Goal: Information Seeking & Learning: Learn about a topic

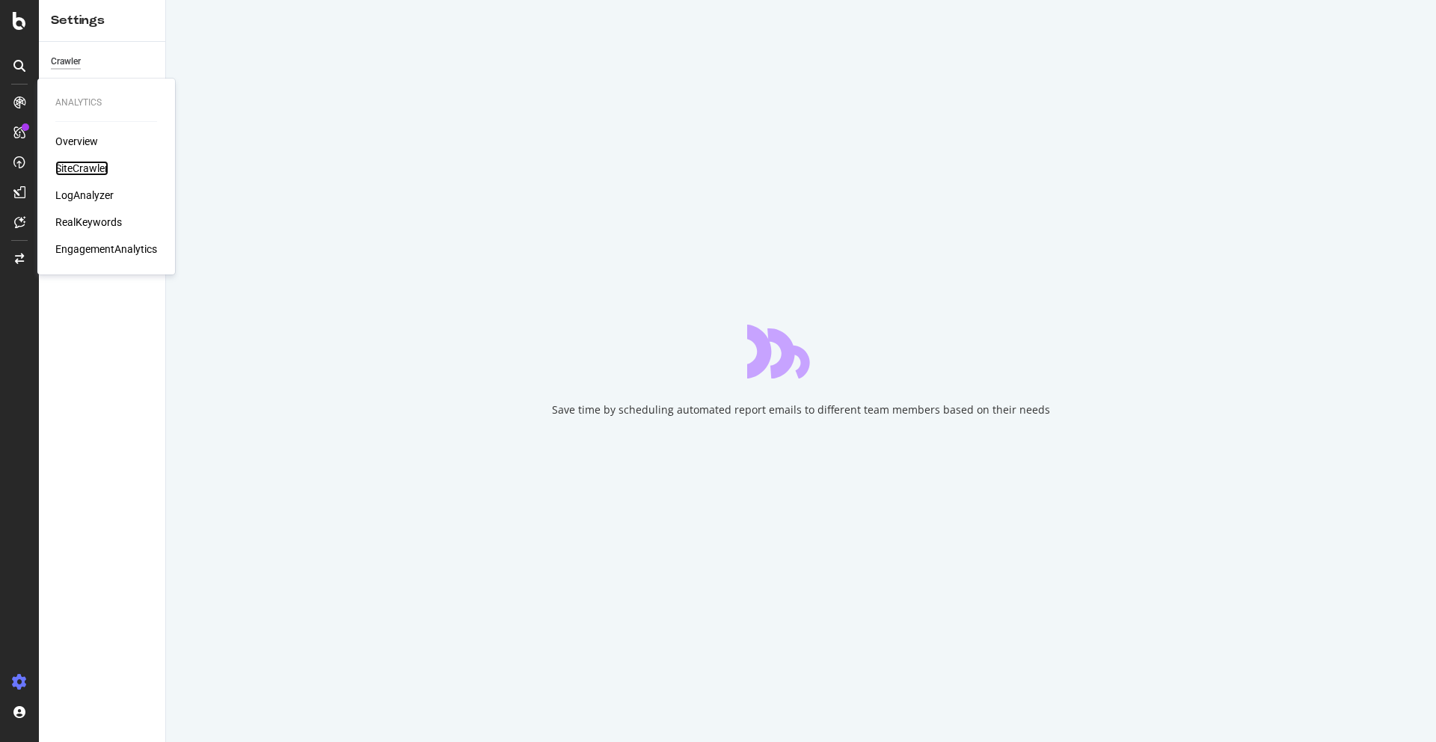
click at [70, 165] on div "SiteCrawler" at bounding box center [81, 168] width 53 height 15
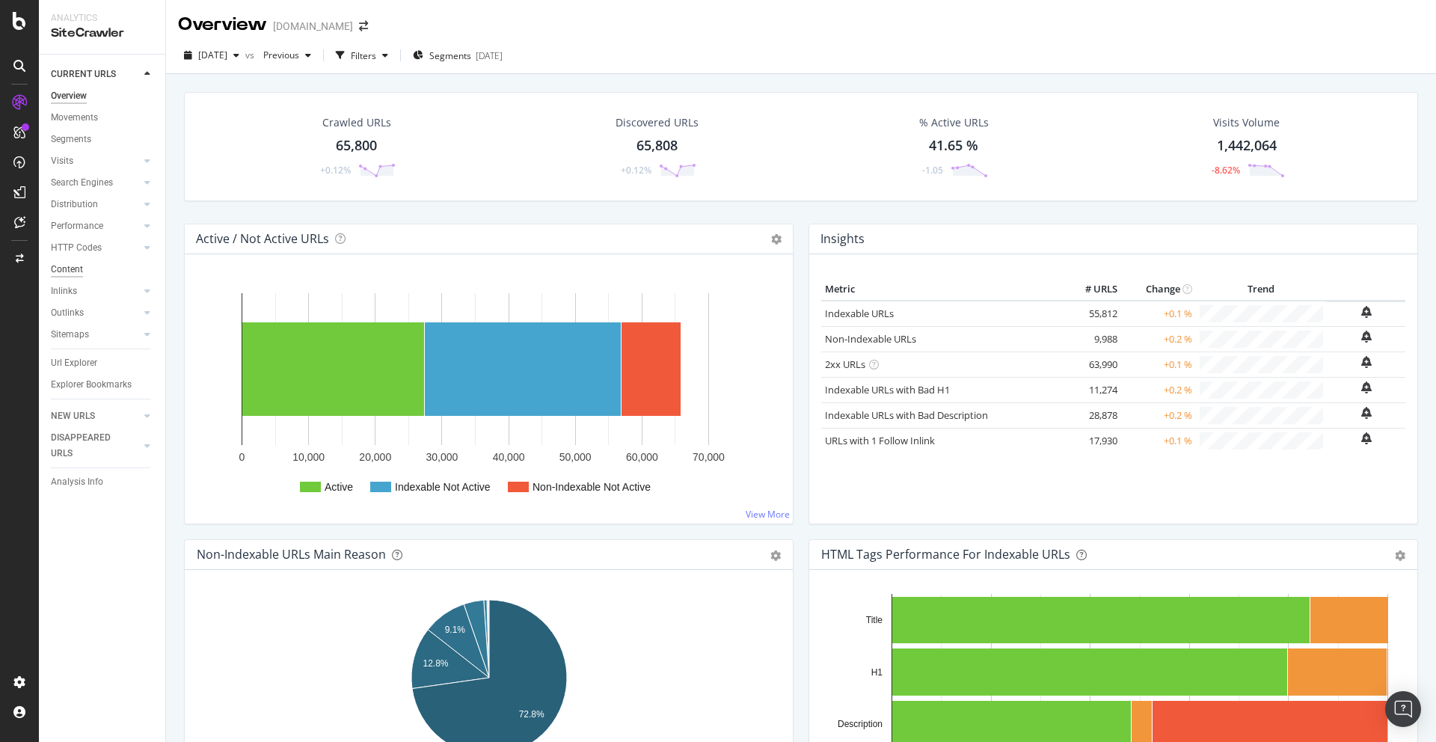
click at [68, 269] on div "Content" at bounding box center [67, 270] width 32 height 16
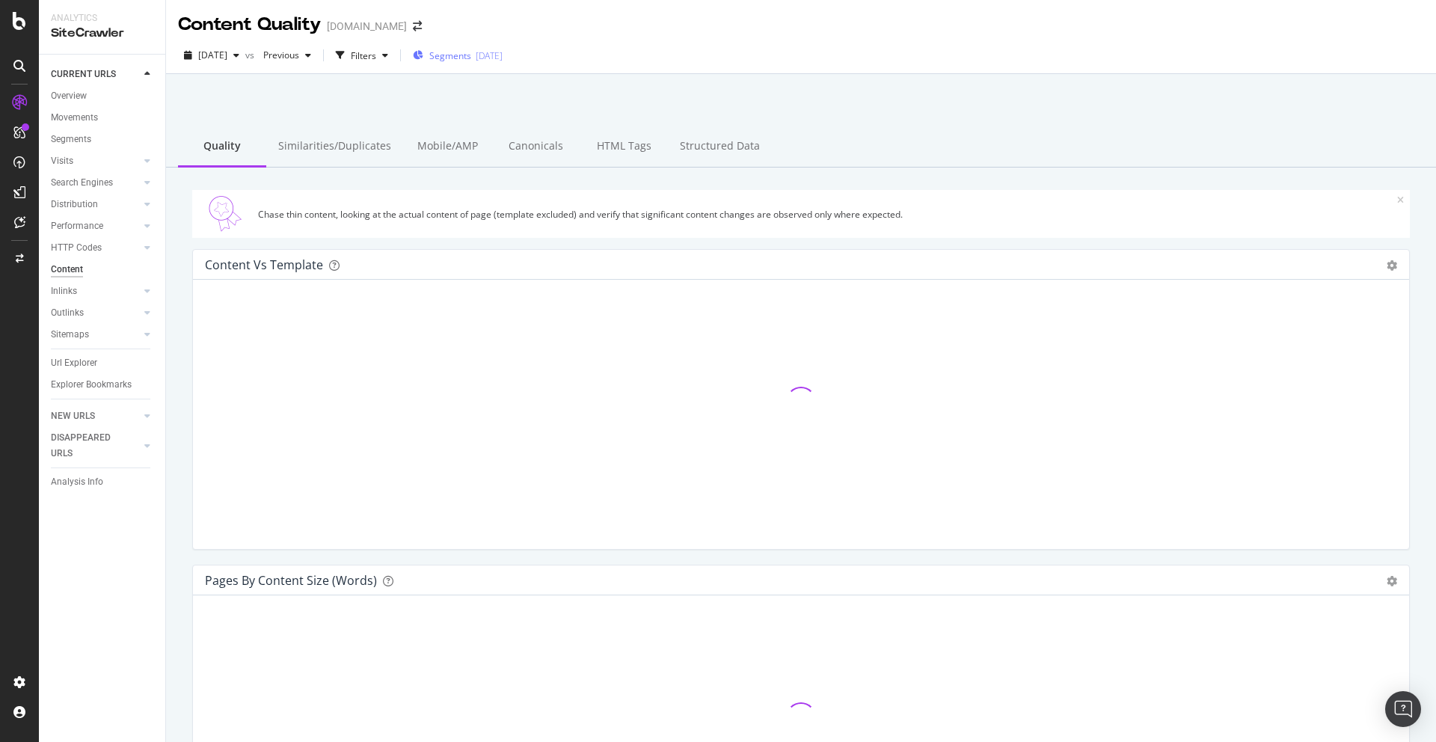
click at [471, 51] on span "Segments" at bounding box center [450, 55] width 42 height 13
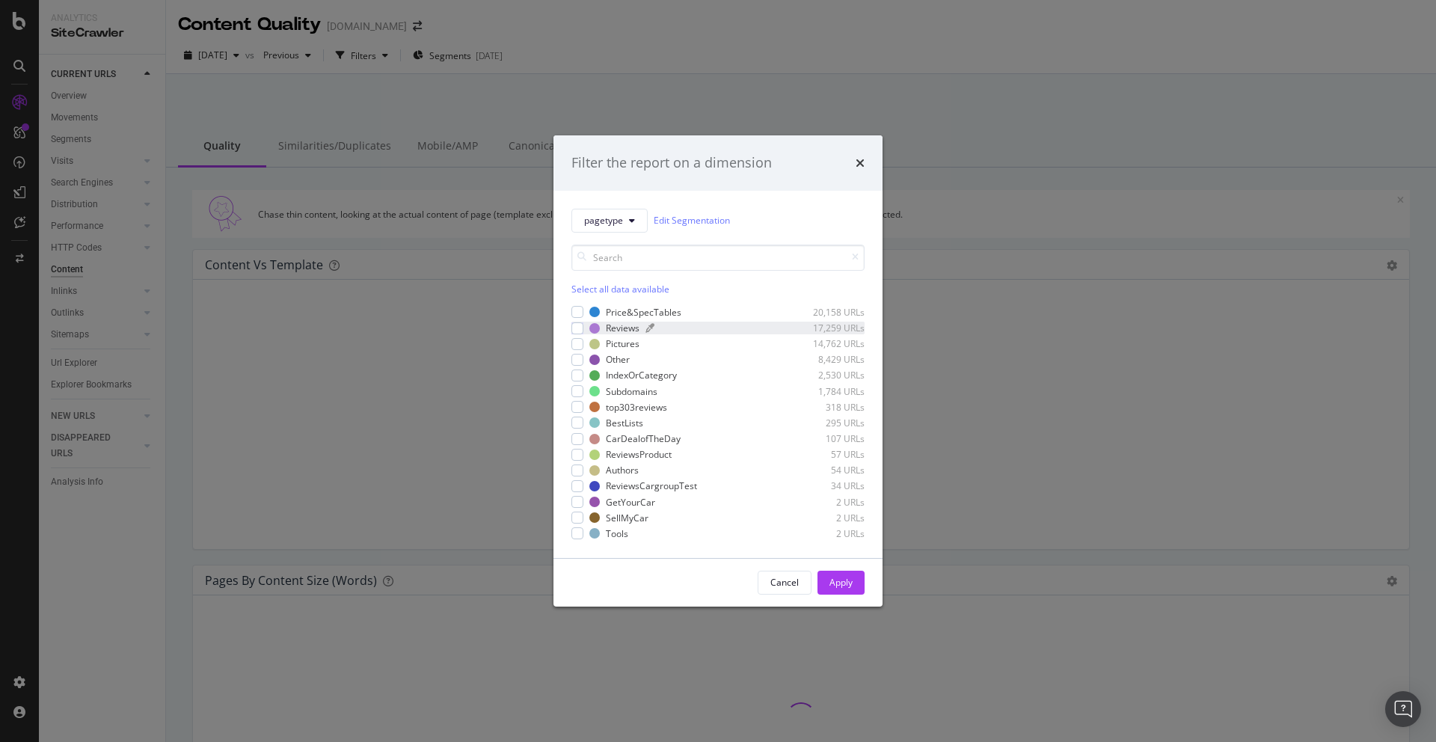
click at [737, 328] on div "modal" at bounding box center [715, 328] width 140 height 9
click at [856, 586] on button "Apply" at bounding box center [840, 583] width 47 height 24
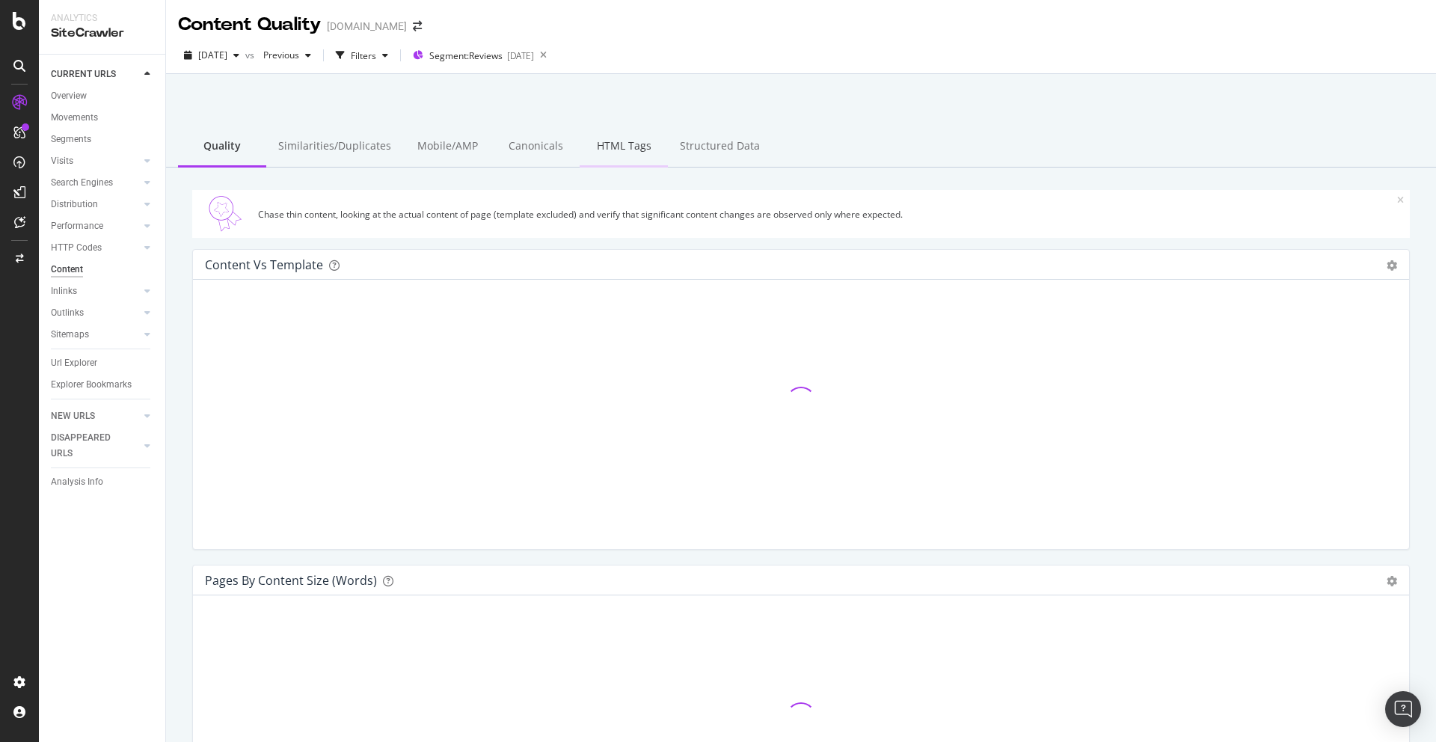
click at [597, 150] on div "HTML Tags" at bounding box center [624, 146] width 88 height 41
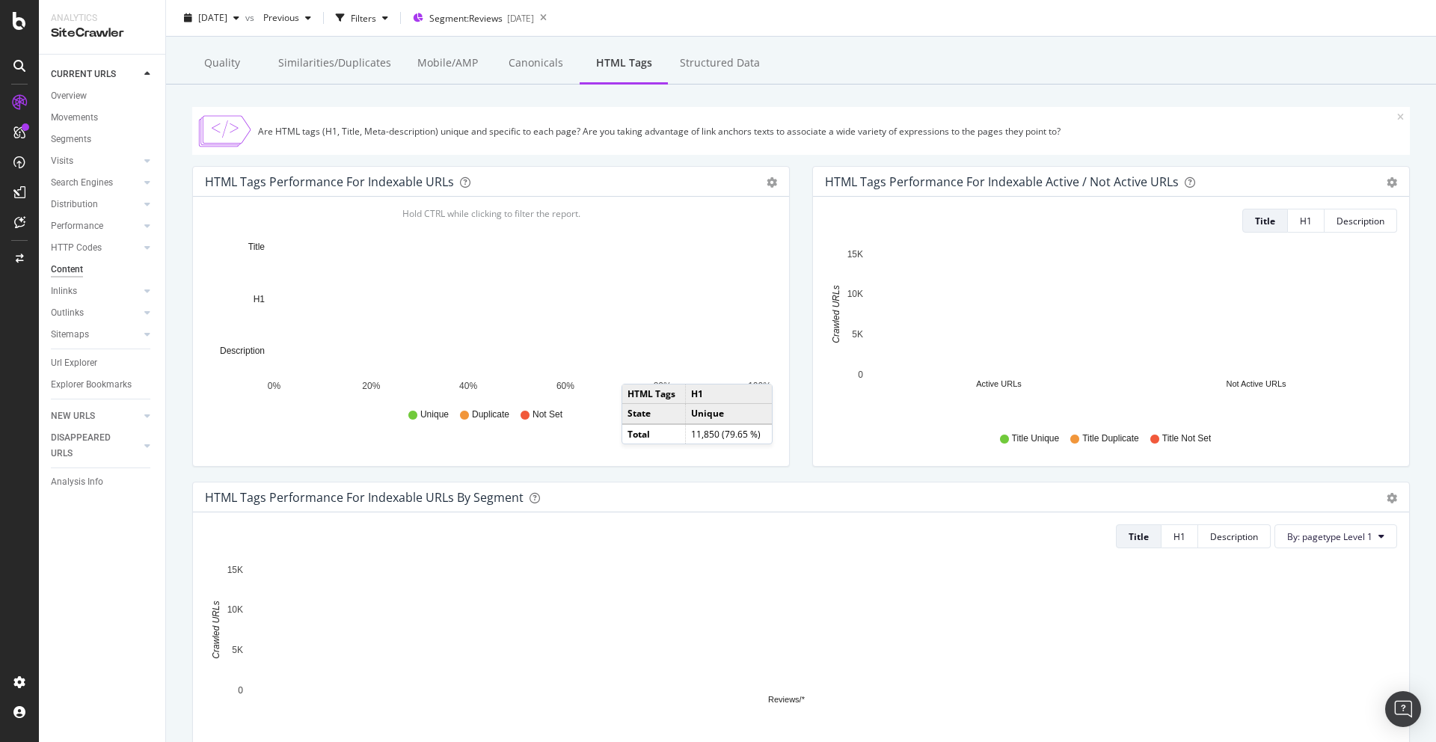
scroll to position [85, 0]
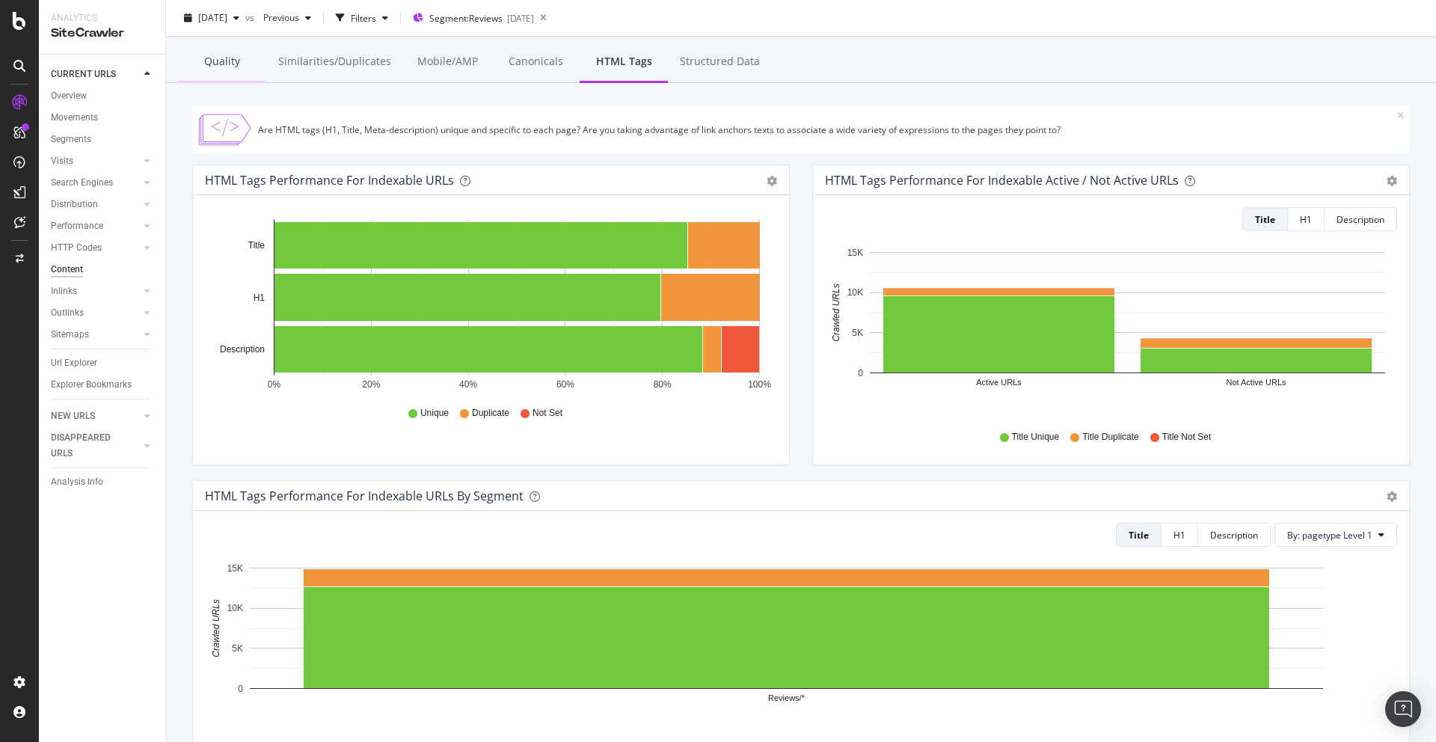
click at [227, 67] on div "Quality" at bounding box center [222, 62] width 88 height 41
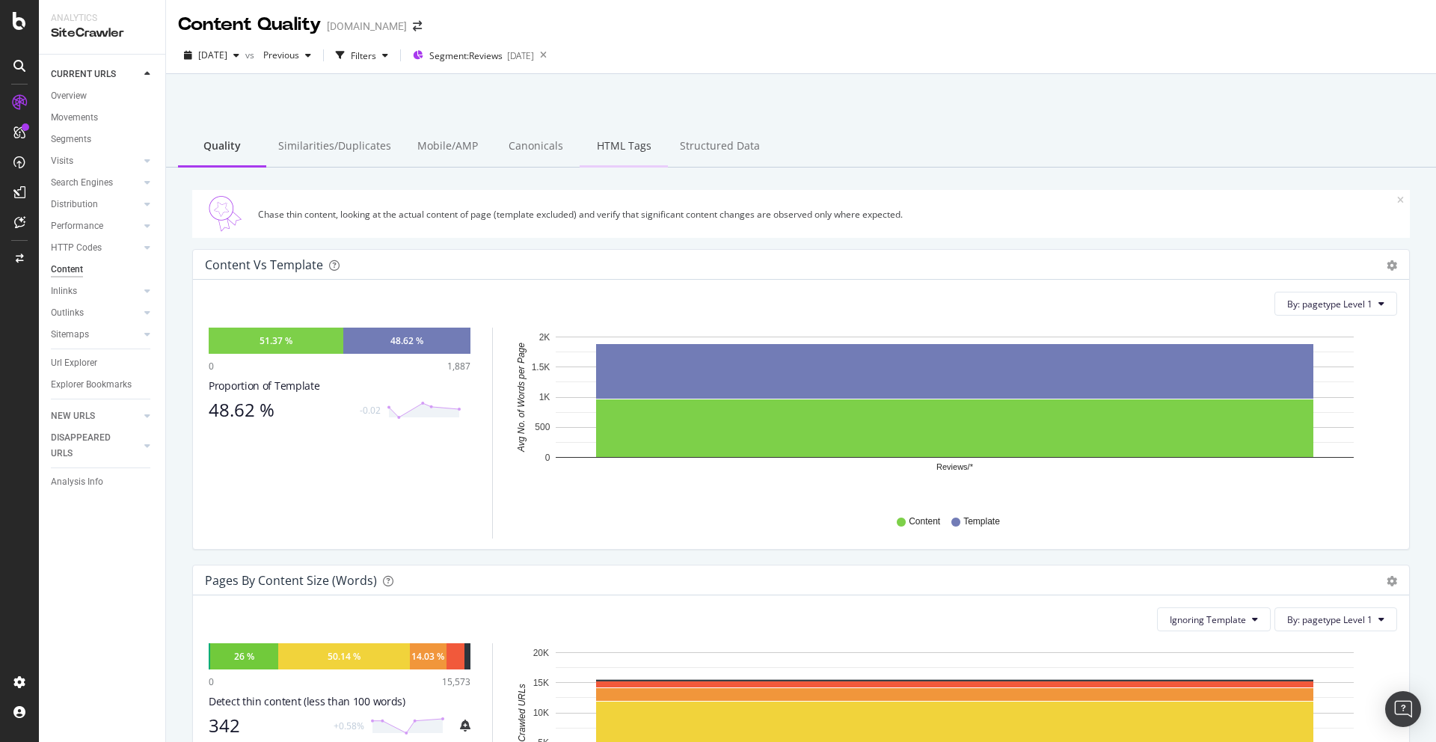
click at [606, 144] on div "HTML Tags" at bounding box center [624, 146] width 88 height 41
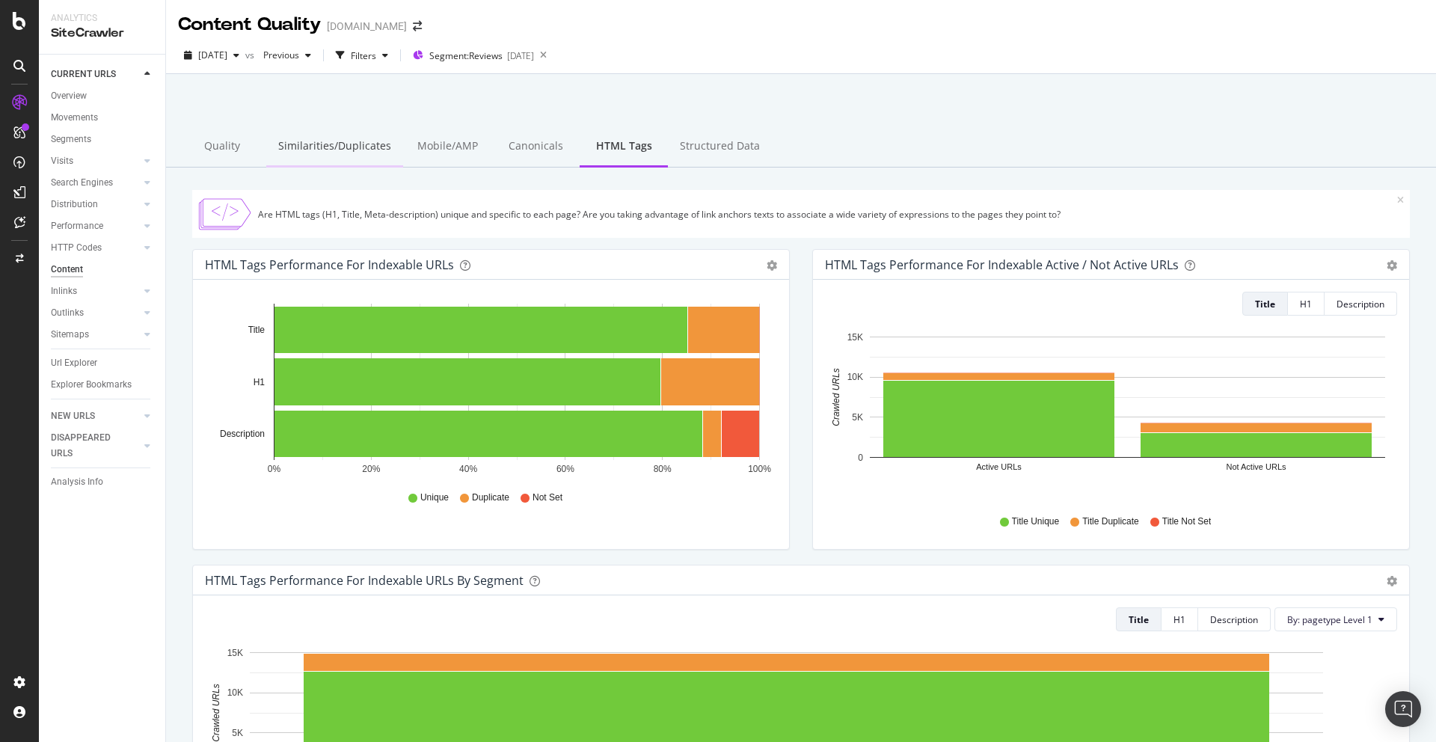
click at [347, 153] on div "Similarities/Duplicates" at bounding box center [334, 146] width 137 height 41
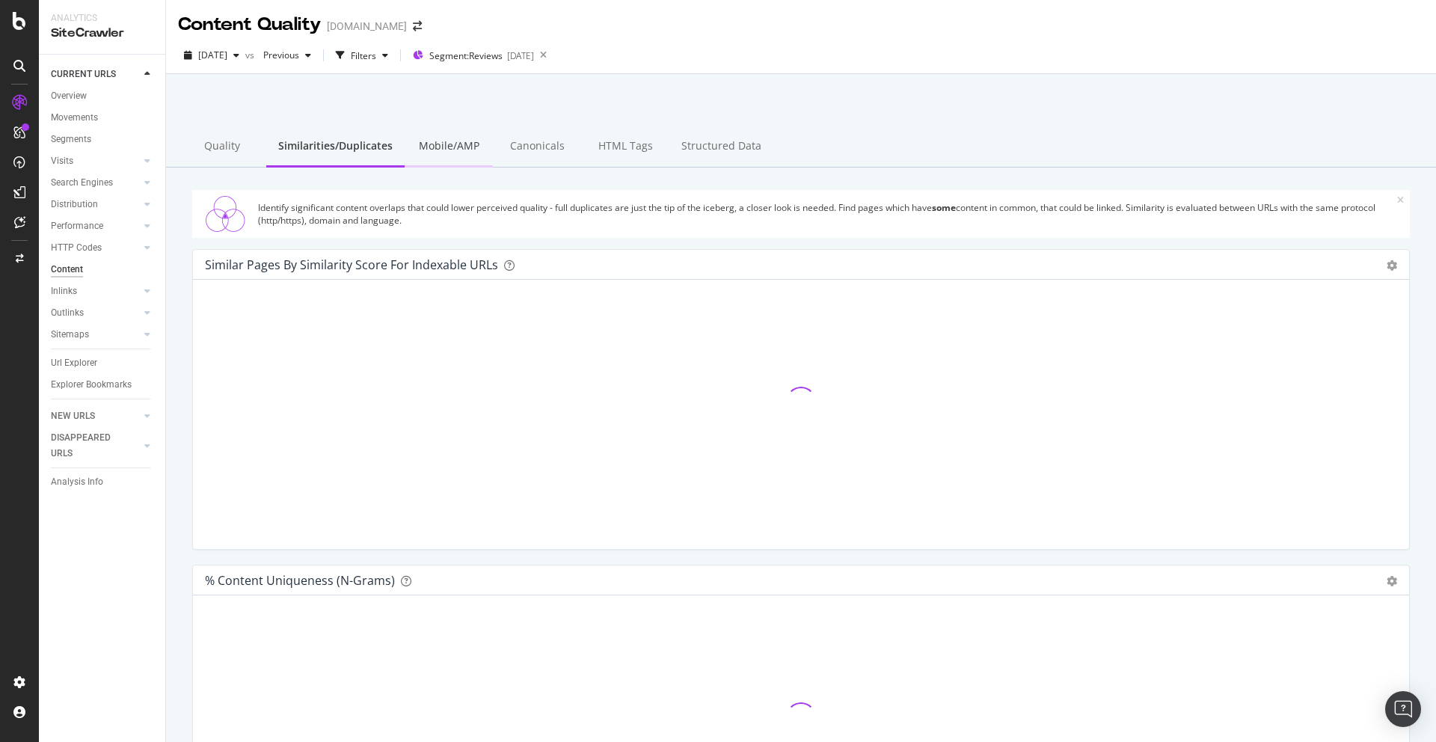
click at [456, 145] on div "Mobile/AMP" at bounding box center [449, 146] width 88 height 41
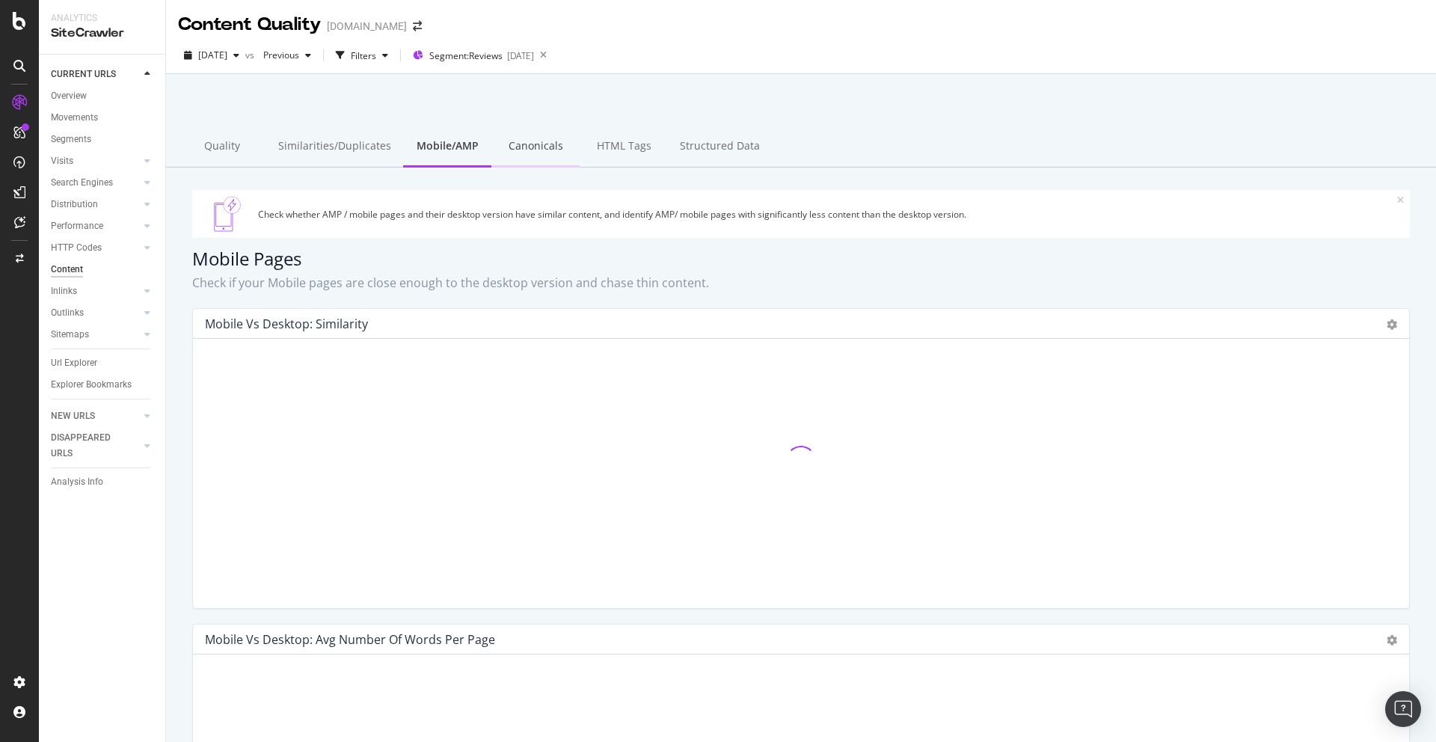
click at [553, 144] on div "Canonicals" at bounding box center [535, 146] width 88 height 41
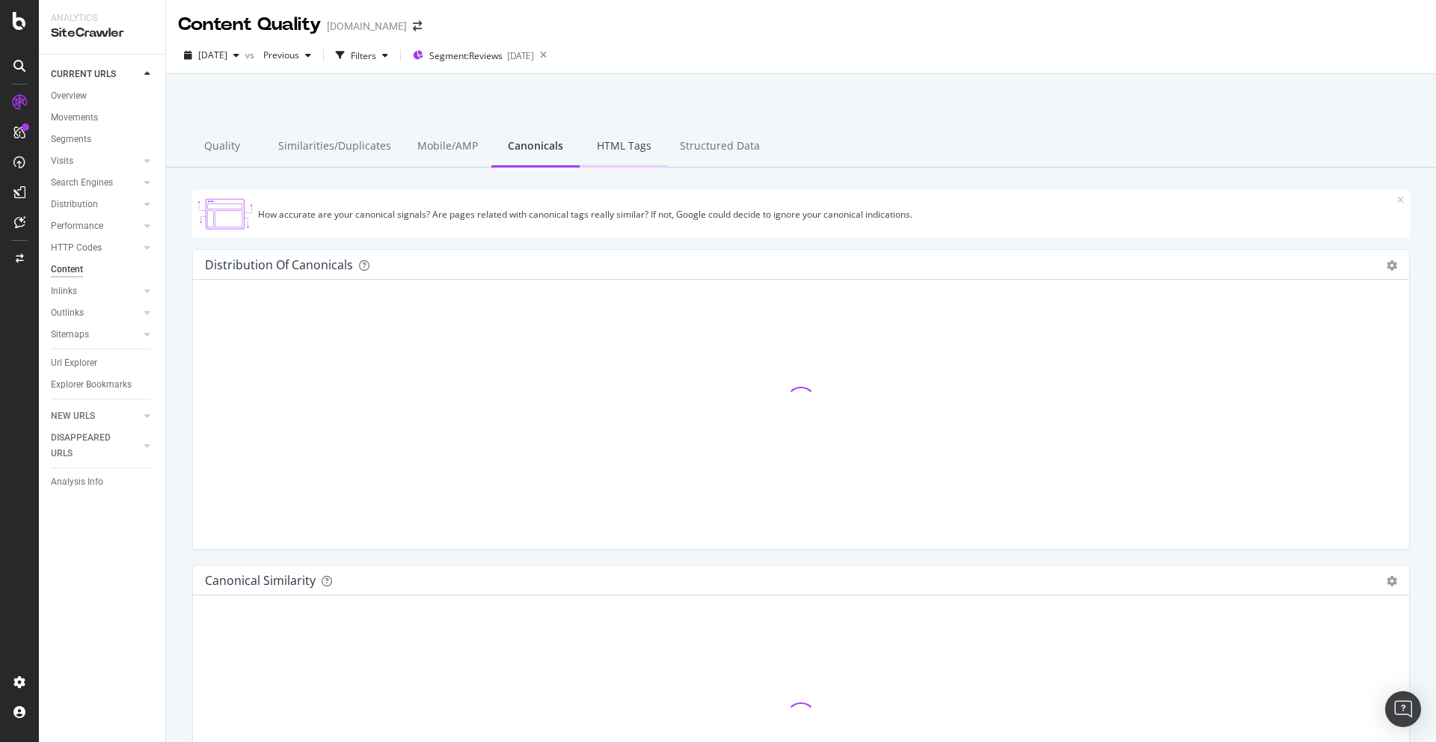
click at [605, 146] on div "HTML Tags" at bounding box center [624, 146] width 88 height 41
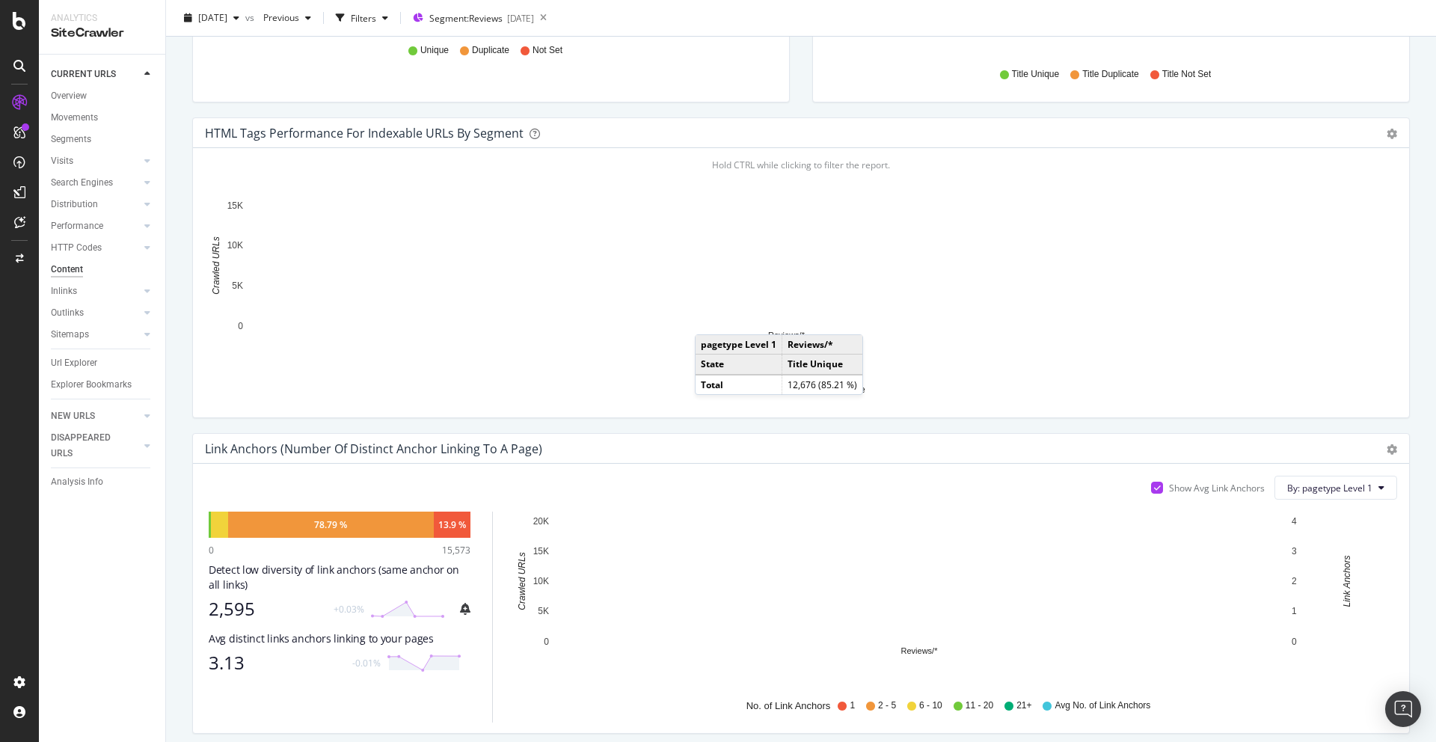
scroll to position [448, 0]
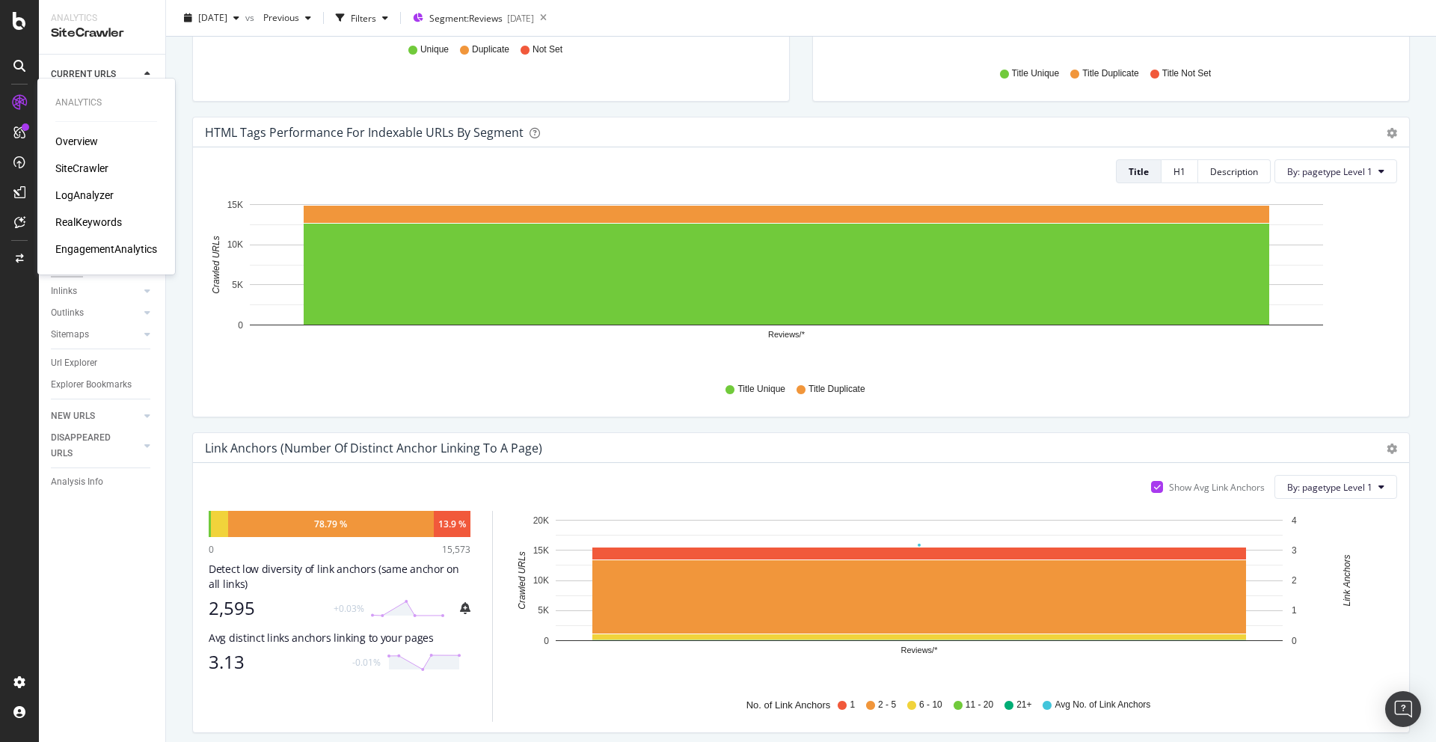
click at [89, 221] on div "RealKeywords" at bounding box center [88, 222] width 67 height 15
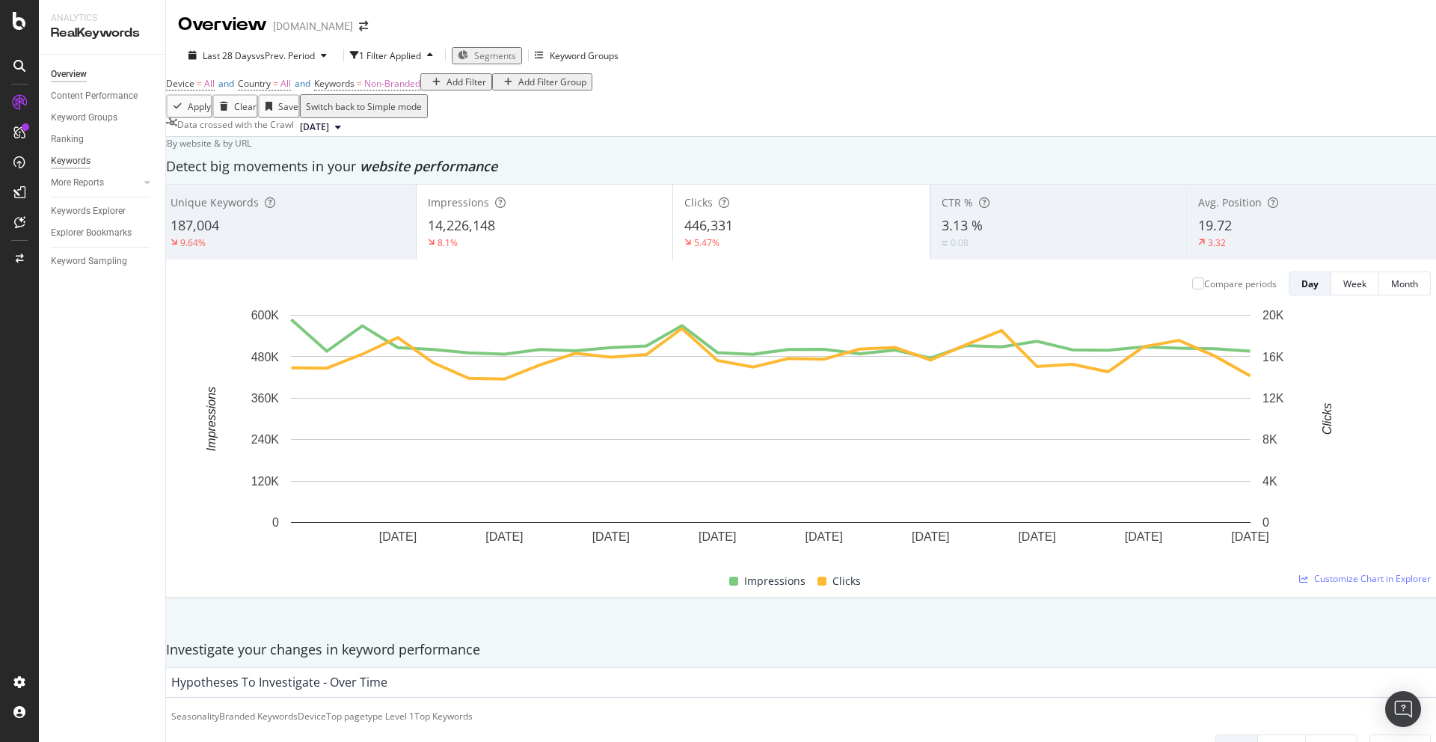
click at [82, 165] on div "Keywords" at bounding box center [71, 161] width 40 height 16
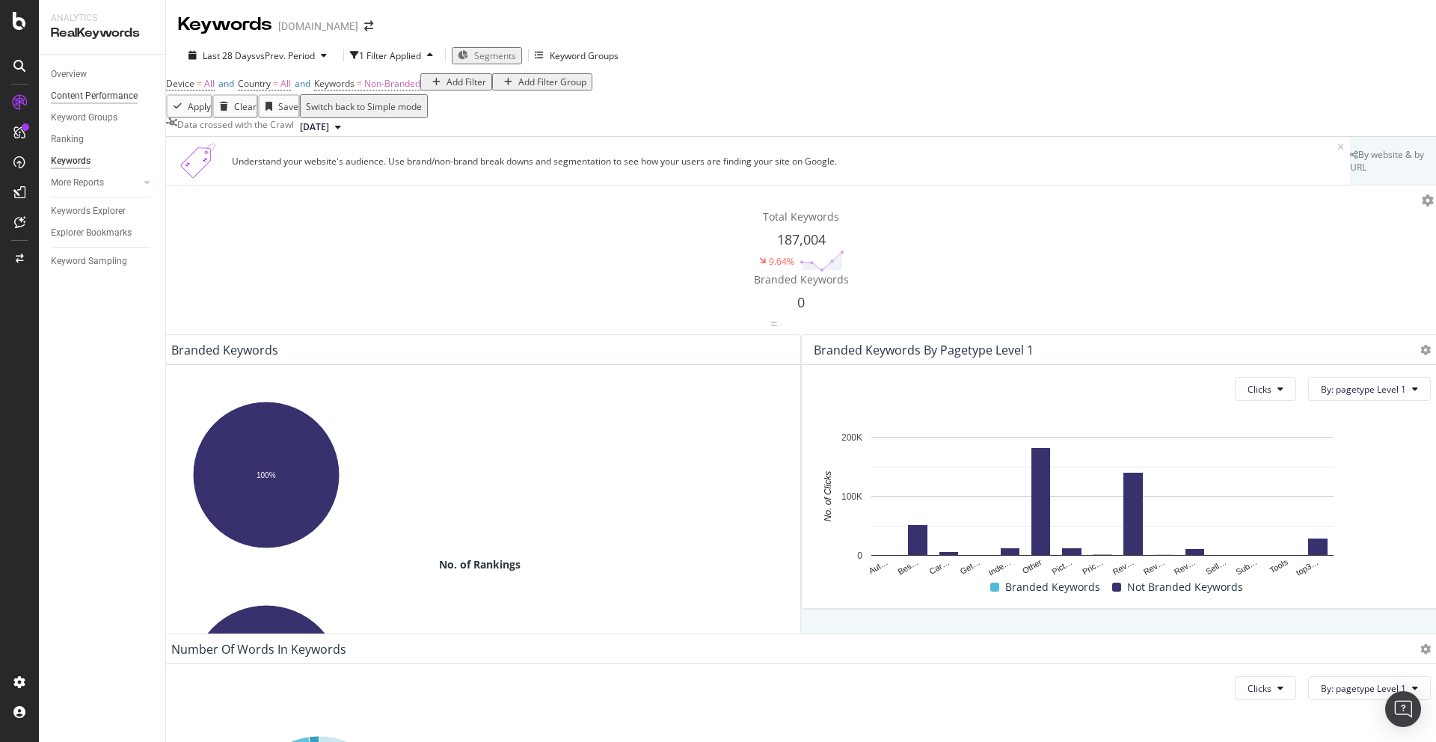
click at [96, 93] on div "Content Performance" at bounding box center [94, 96] width 87 height 16
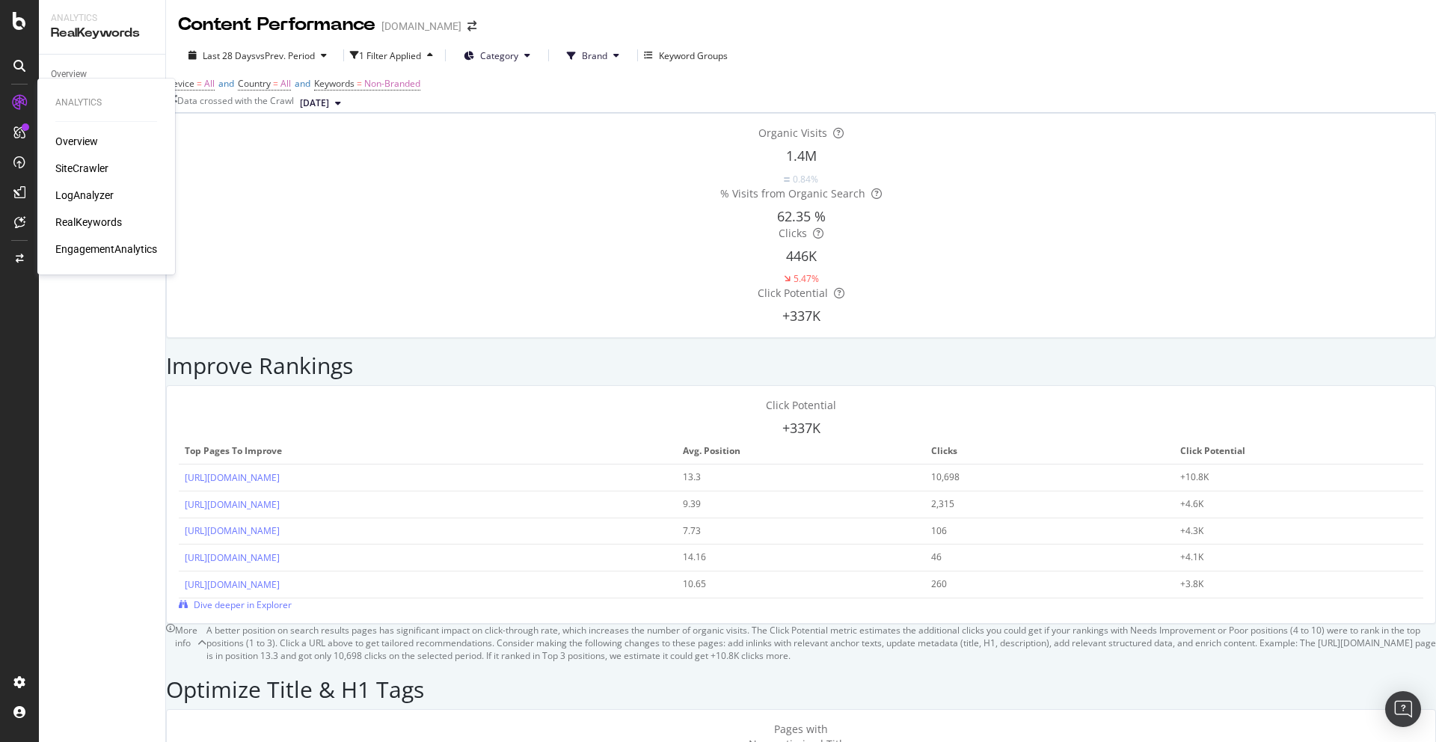
click at [93, 170] on div "SiteCrawler" at bounding box center [81, 168] width 53 height 15
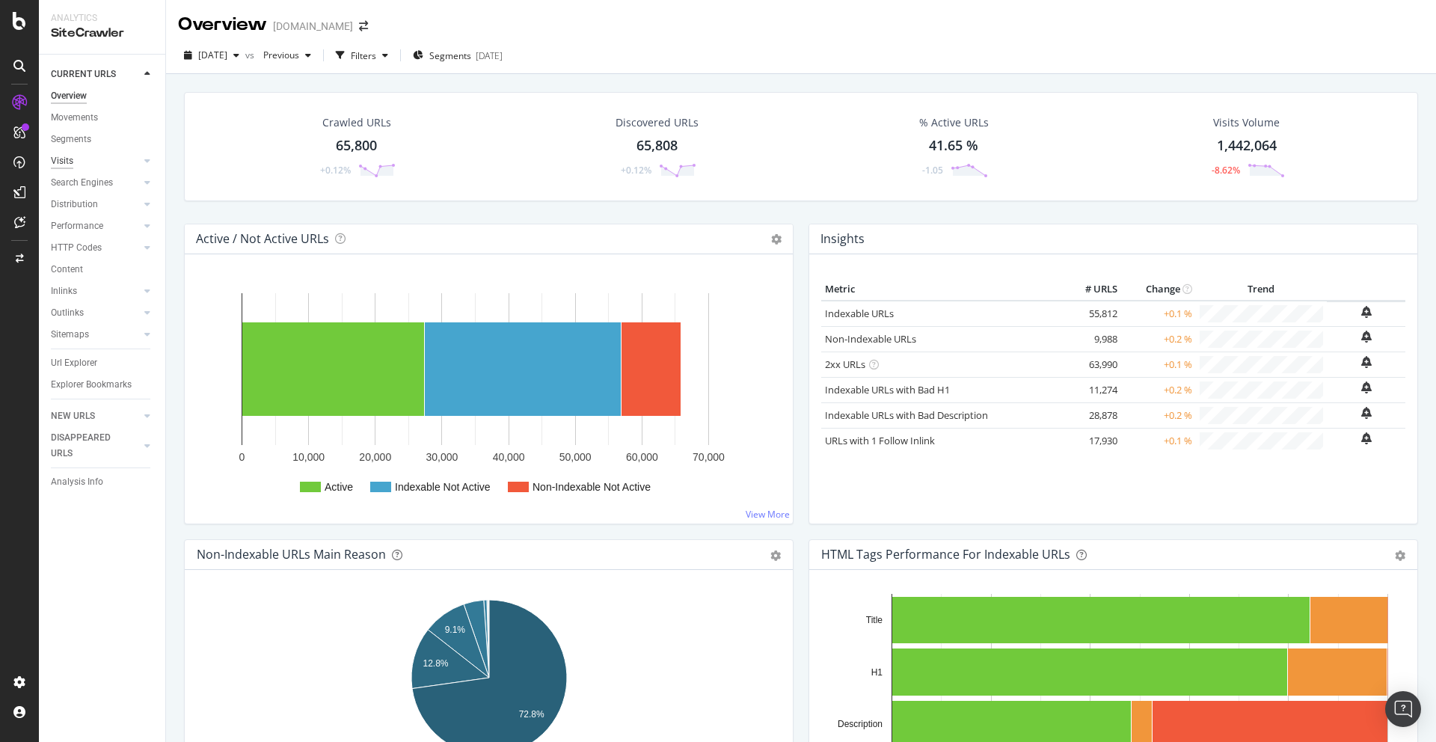
click at [61, 160] on div "Visits" at bounding box center [62, 161] width 22 height 16
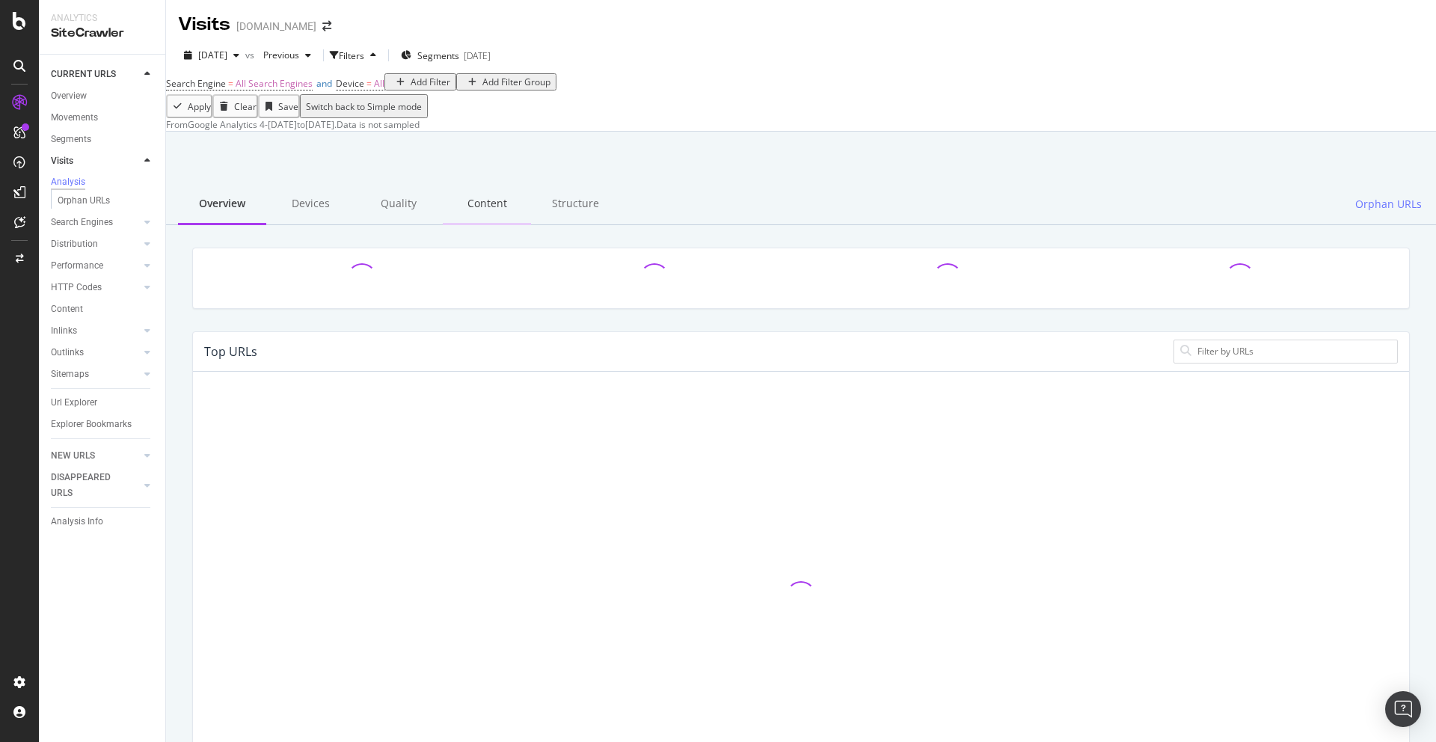
click at [482, 225] on div "Content" at bounding box center [487, 204] width 88 height 41
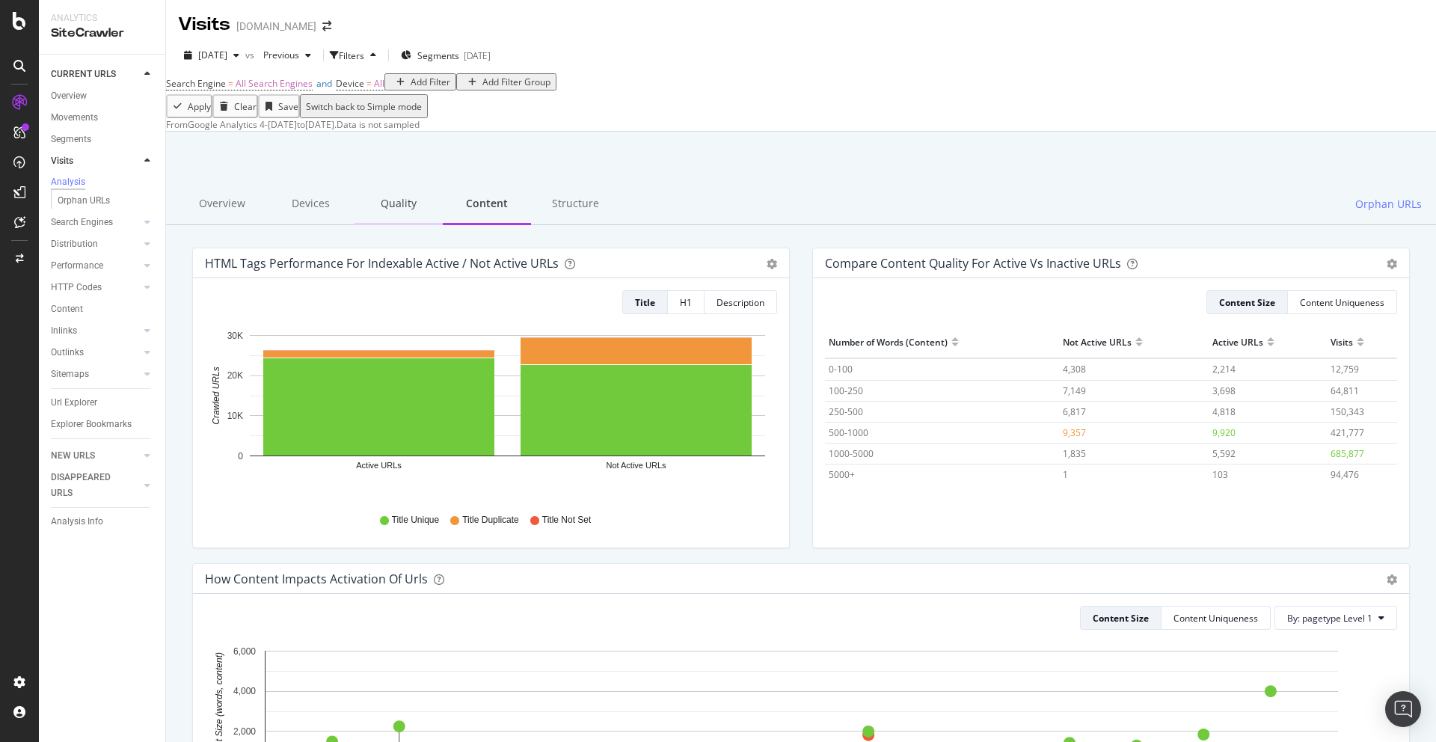
click at [398, 225] on div "Quality" at bounding box center [399, 204] width 88 height 41
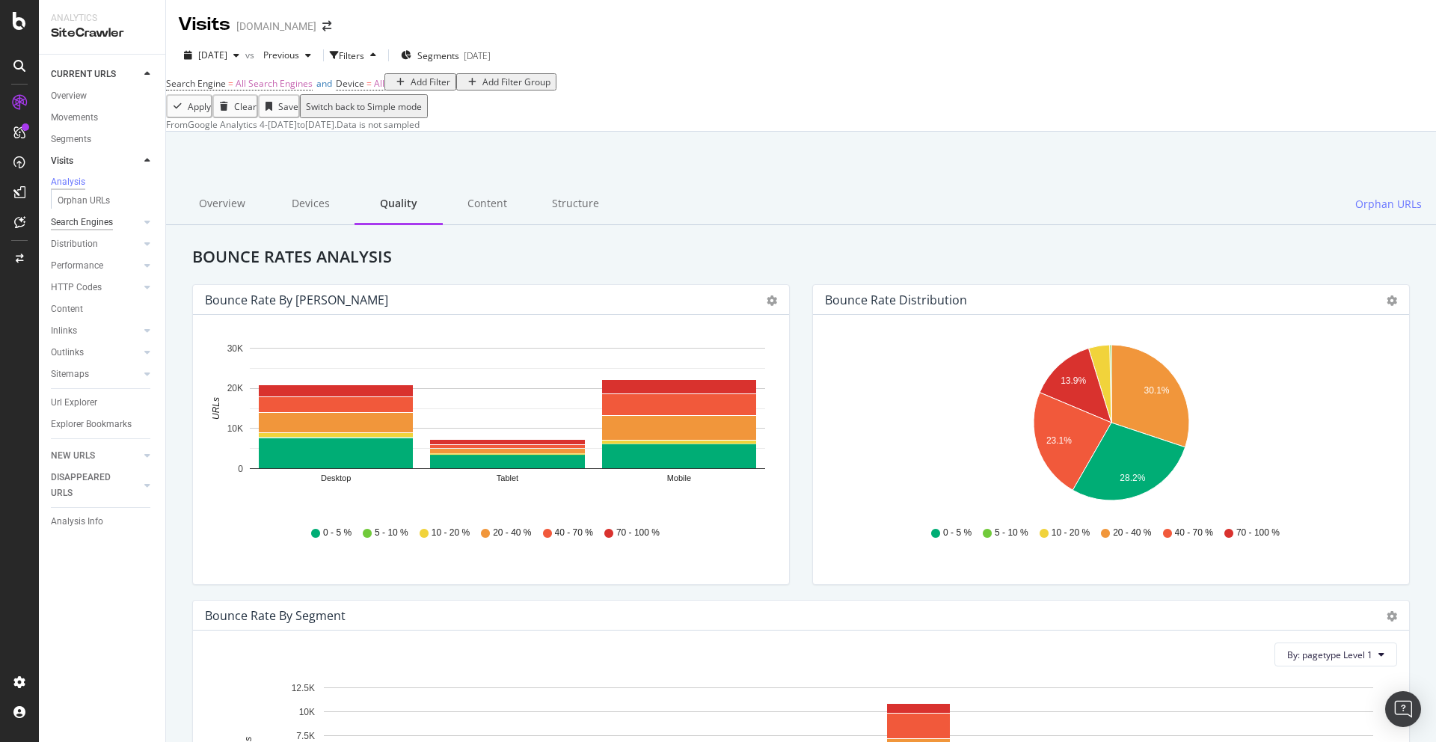
click at [97, 224] on div "Search Engines" at bounding box center [82, 223] width 62 height 16
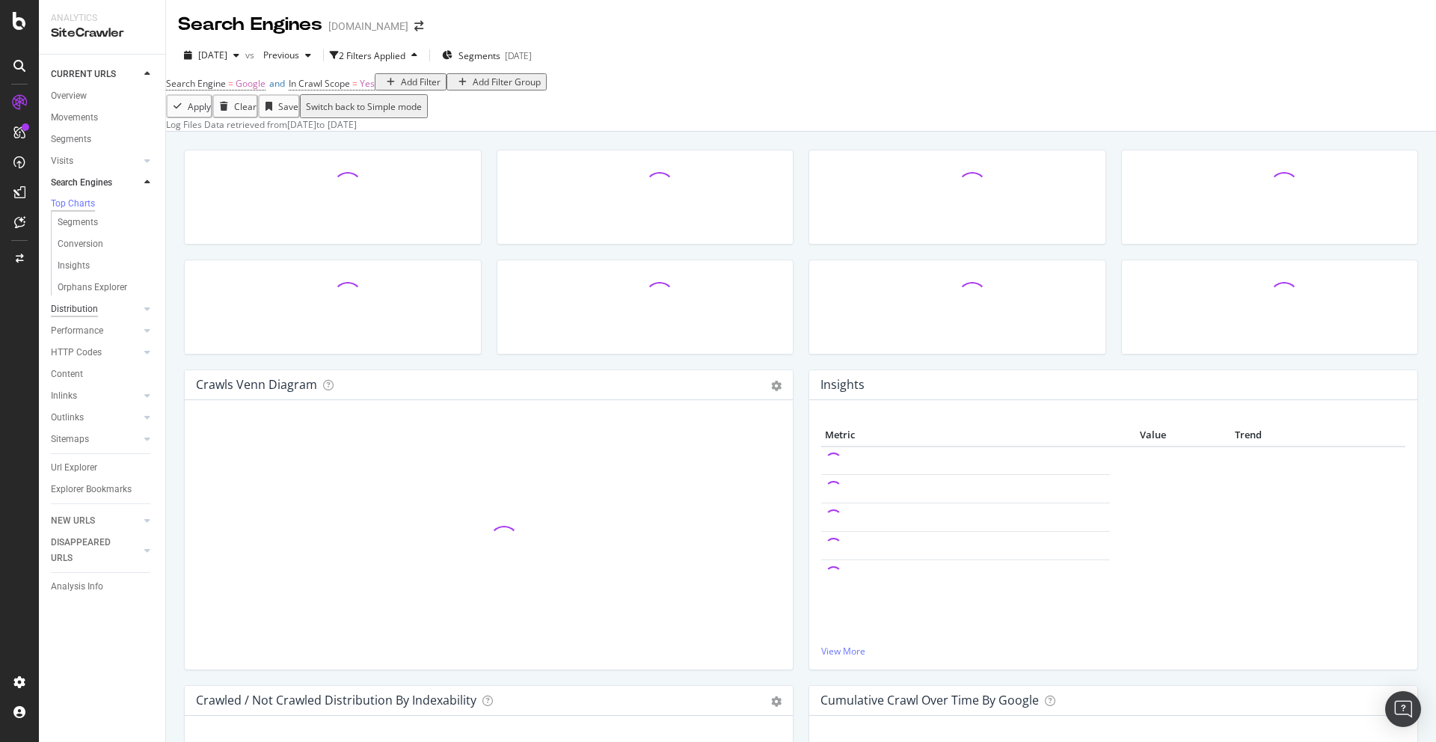
click at [77, 311] on div "Distribution" at bounding box center [74, 309] width 47 height 16
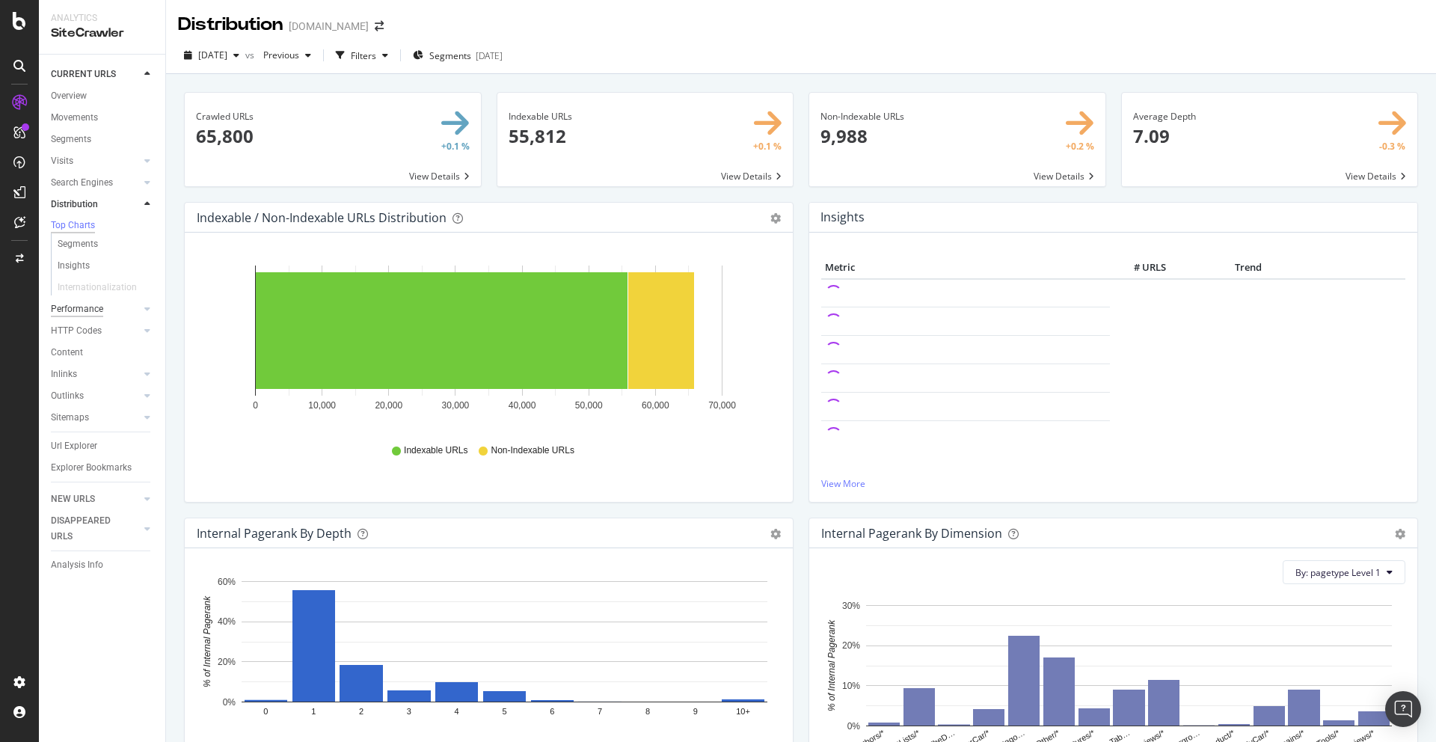
click at [80, 311] on div "Performance" at bounding box center [77, 309] width 52 height 16
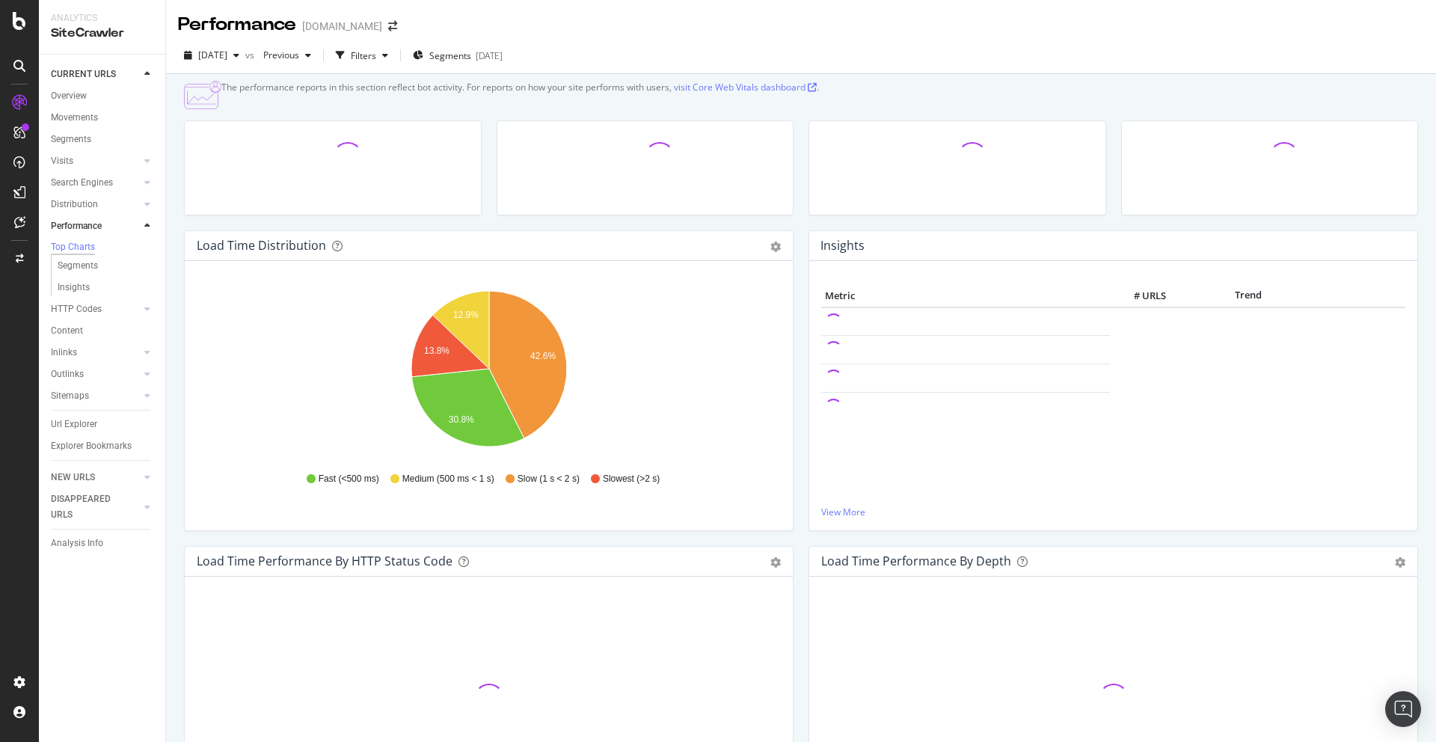
scroll to position [215, 0]
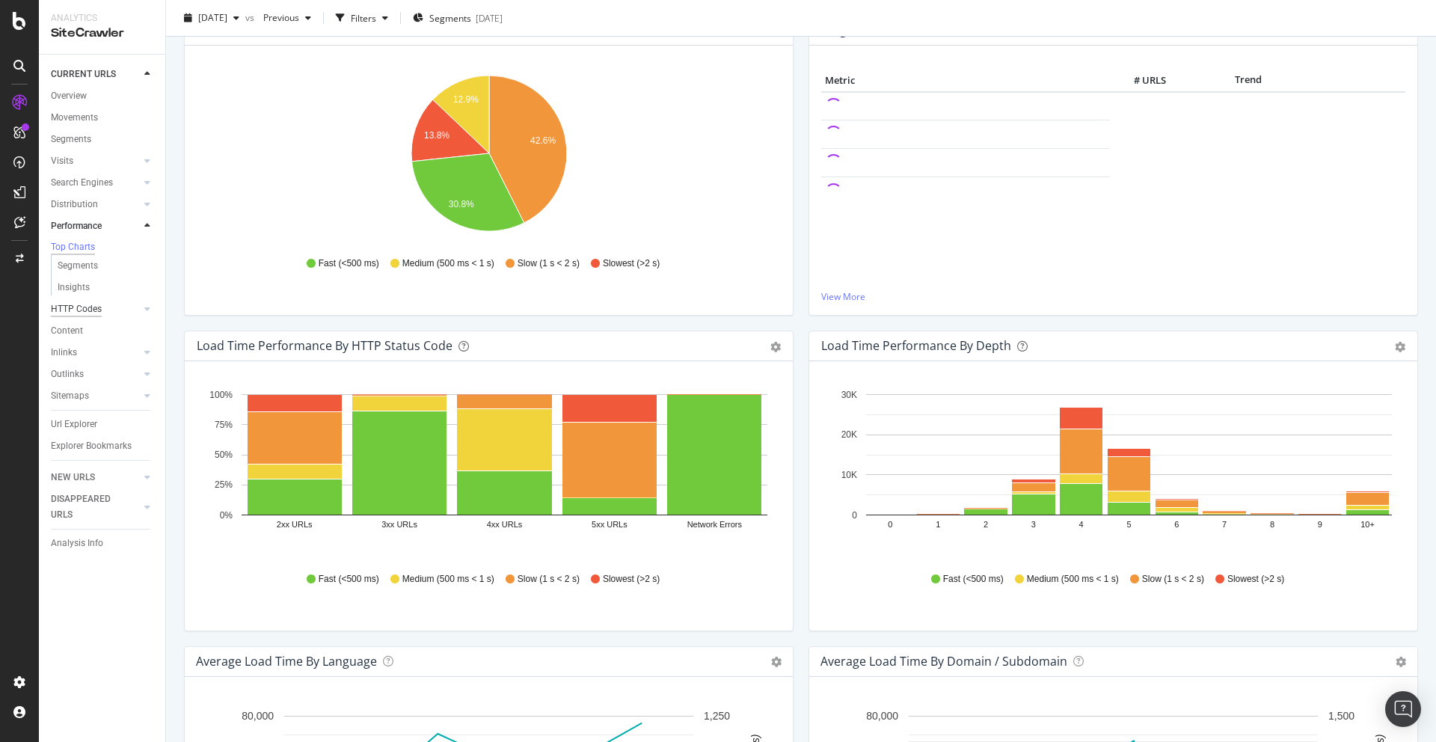
click at [79, 307] on div "HTTP Codes" at bounding box center [76, 309] width 51 height 16
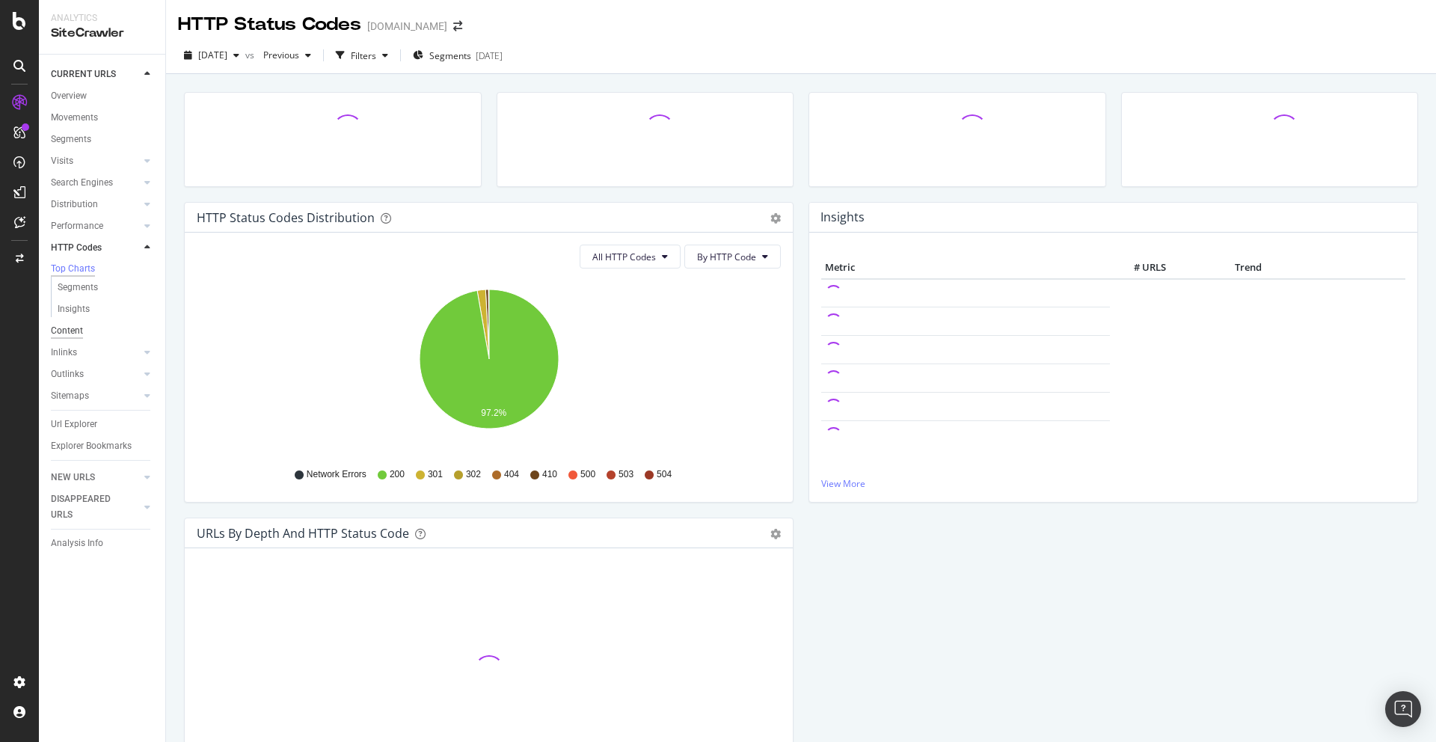
click at [66, 333] on div "Content" at bounding box center [67, 331] width 32 height 16
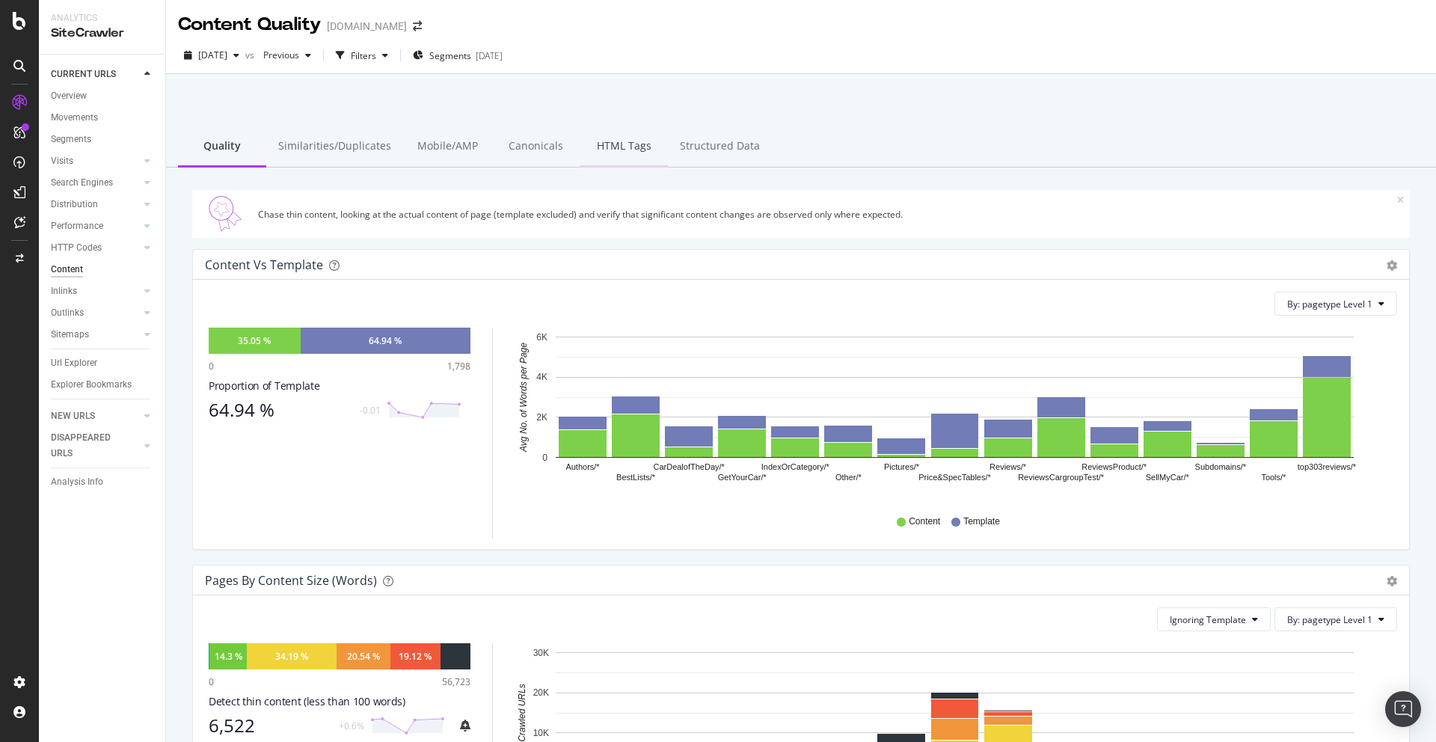
click at [613, 147] on div "HTML Tags" at bounding box center [624, 146] width 88 height 41
